Goal: Task Accomplishment & Management: Manage account settings

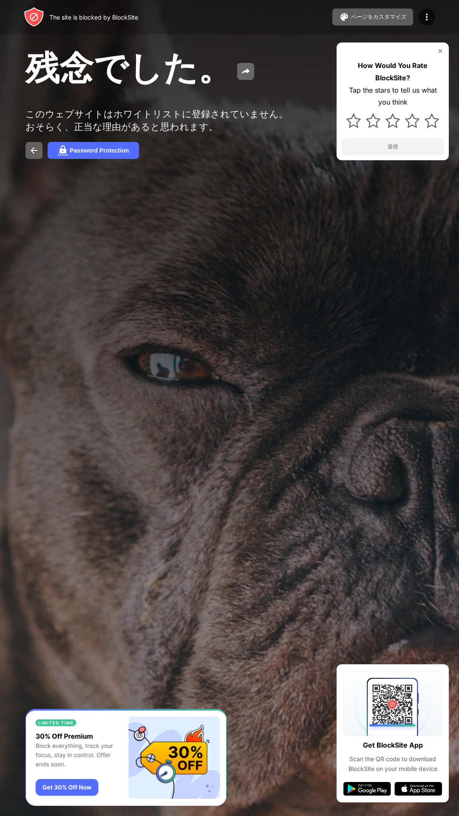
click at [438, 51] on img at bounding box center [440, 51] width 7 height 7
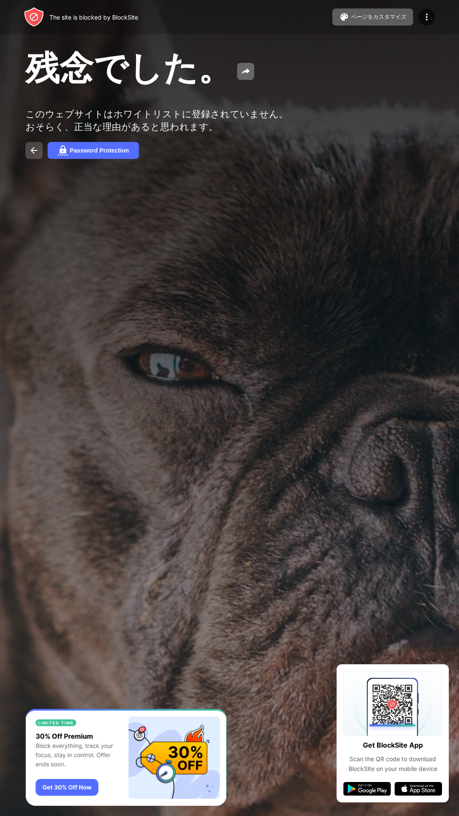
click at [38, 159] on button at bounding box center [34, 150] width 17 height 17
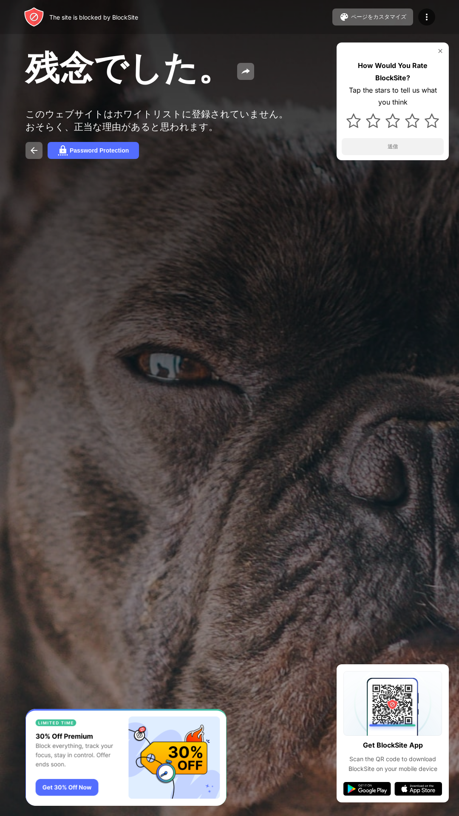
click at [439, 54] on img at bounding box center [440, 51] width 7 height 7
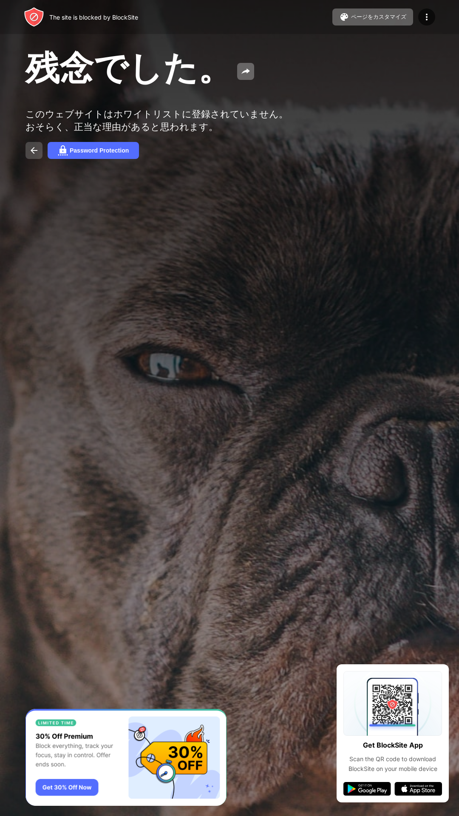
click at [37, 156] on img at bounding box center [34, 150] width 10 height 10
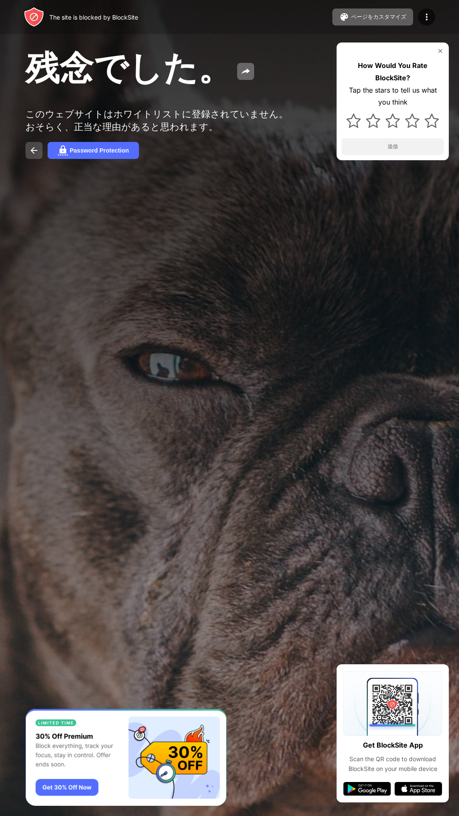
click at [37, 156] on img at bounding box center [34, 150] width 10 height 10
click at [37, 154] on img at bounding box center [34, 150] width 10 height 10
click at [440, 51] on img at bounding box center [440, 51] width 7 height 7
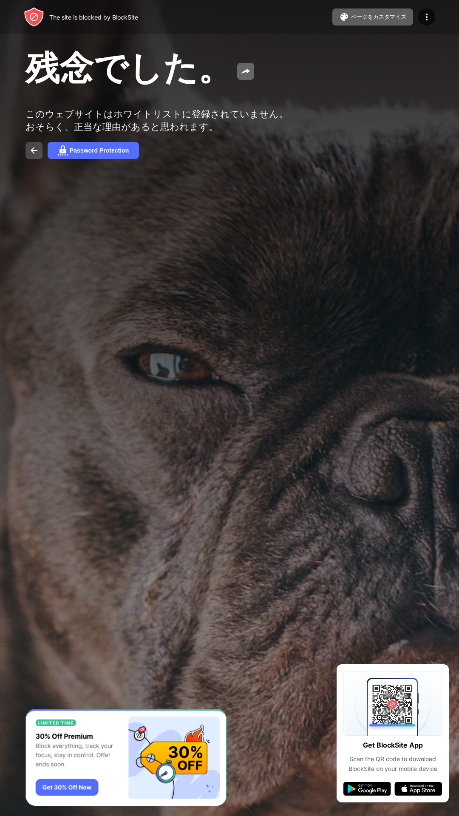
click at [37, 154] on img at bounding box center [34, 150] width 10 height 10
click at [40, 151] on button at bounding box center [34, 150] width 17 height 17
click at [96, 200] on div "残念でした。 このウェブサイトはホワイトリストに登録されていません。おそらく、正当な理由があると思われます。 Password Protection" at bounding box center [229, 102] width 459 height 205
click at [37, 151] on img at bounding box center [34, 150] width 10 height 10
click at [34, 156] on img at bounding box center [34, 150] width 10 height 10
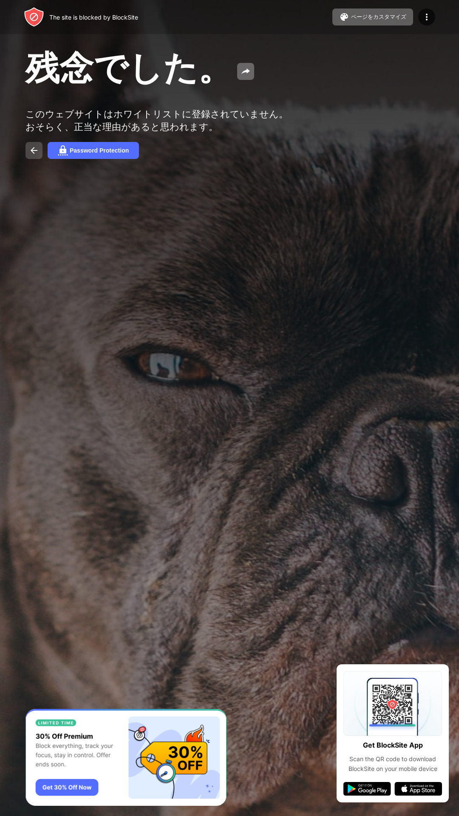
click at [33, 156] on img at bounding box center [34, 150] width 10 height 10
click at [427, 19] on img at bounding box center [427, 17] width 10 height 10
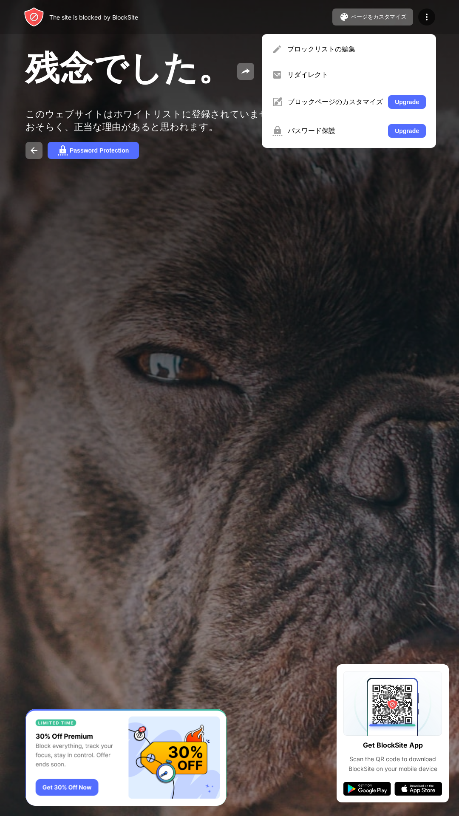
click at [283, 205] on div "残念でした。 このウェブサイトはホワイトリストに登録されていません。おそらく、正当な理由があると思われます。 Password Protection" at bounding box center [229, 102] width 459 height 205
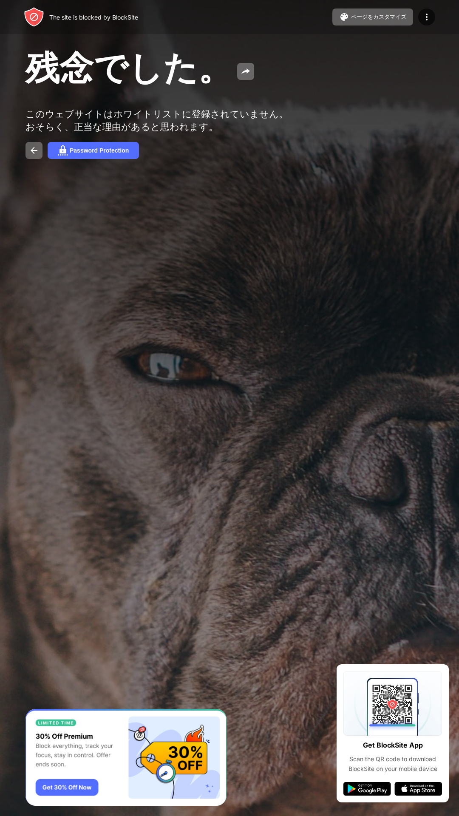
click at [259, 287] on div at bounding box center [229, 408] width 459 height 816
click at [261, 289] on div at bounding box center [229, 408] width 459 height 816
click at [37, 153] on img at bounding box center [34, 150] width 10 height 10
click at [37, 156] on img at bounding box center [34, 150] width 10 height 10
